Goal: Browse casually: Explore the website without a specific task or goal

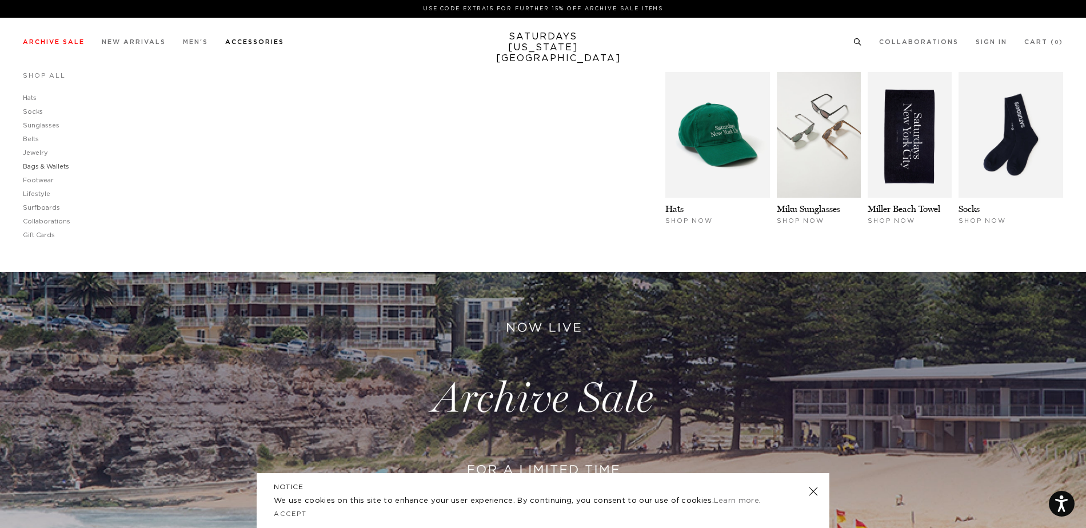
click at [54, 166] on link "Bags & Wallets" at bounding box center [46, 167] width 46 height 6
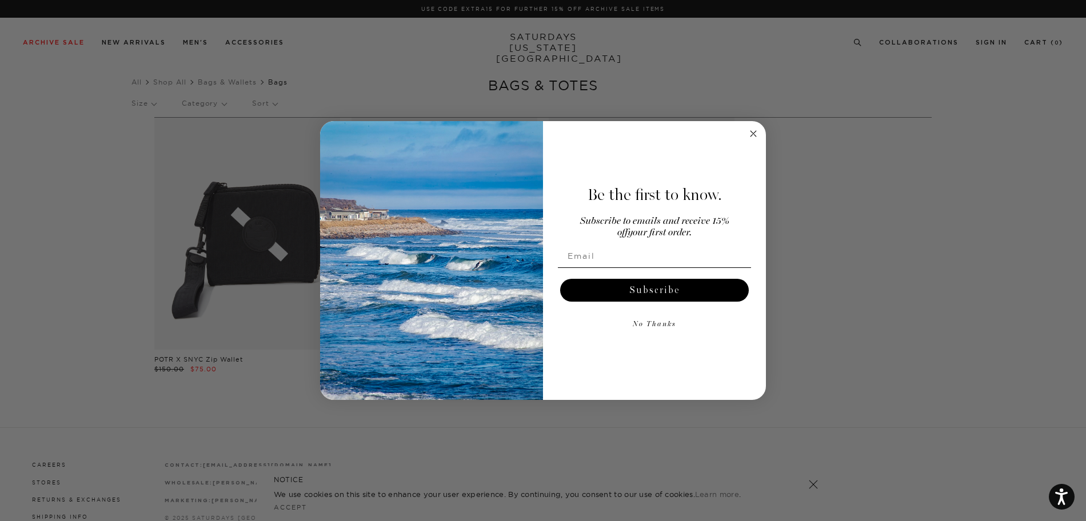
click at [656, 324] on button "No Thanks" at bounding box center [654, 324] width 193 height 23
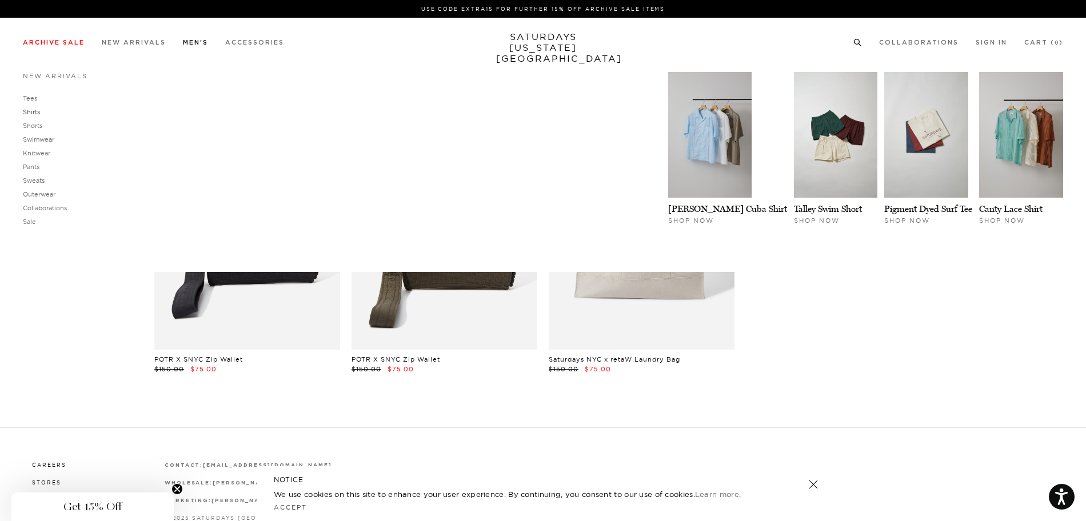
click at [32, 112] on link "Shirts" at bounding box center [31, 112] width 17 height 8
